Goal: Navigation & Orientation: Find specific page/section

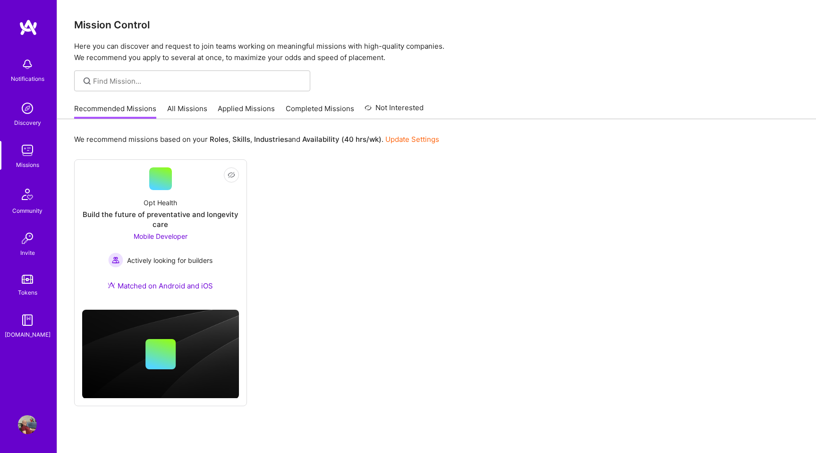
click at [189, 111] on link "All Missions" at bounding box center [187, 111] width 40 height 16
